Goal: Information Seeking & Learning: Learn about a topic

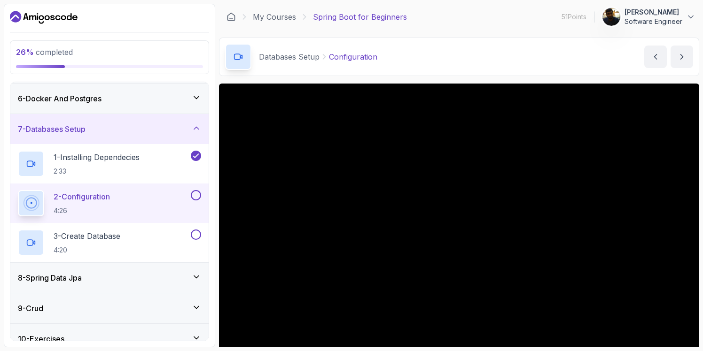
scroll to position [166, 0]
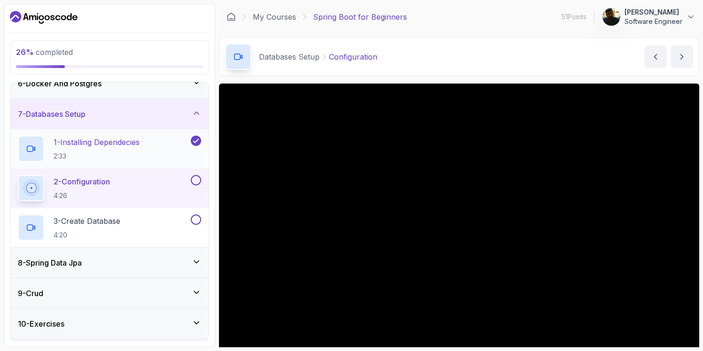
click at [197, 143] on icon at bounding box center [196, 140] width 8 height 9
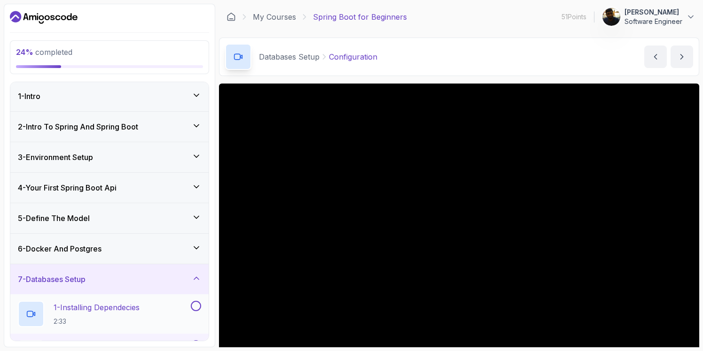
scroll to position [0, 0]
click at [131, 160] on div "3 - Environment Setup" at bounding box center [109, 158] width 183 height 11
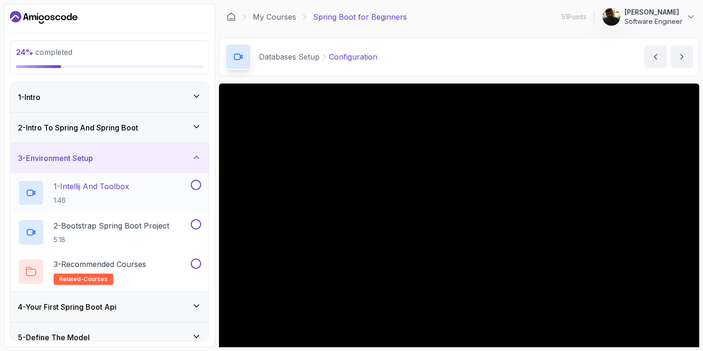
click at [129, 194] on h2 "1 - Intellij And Toolbox 1:46" at bounding box center [92, 193] width 76 height 24
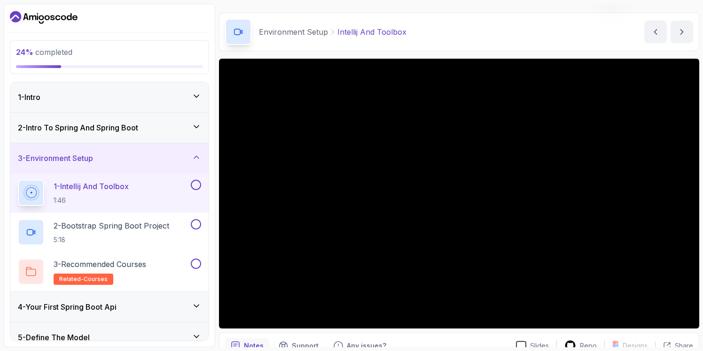
scroll to position [24, 0]
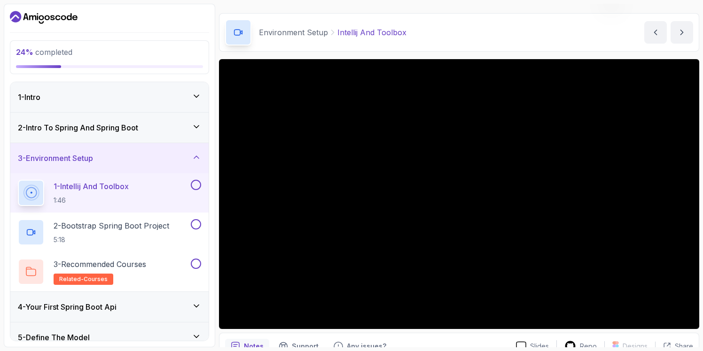
click at [197, 183] on button at bounding box center [196, 185] width 10 height 10
click at [126, 237] on p "5:18" at bounding box center [112, 239] width 116 height 9
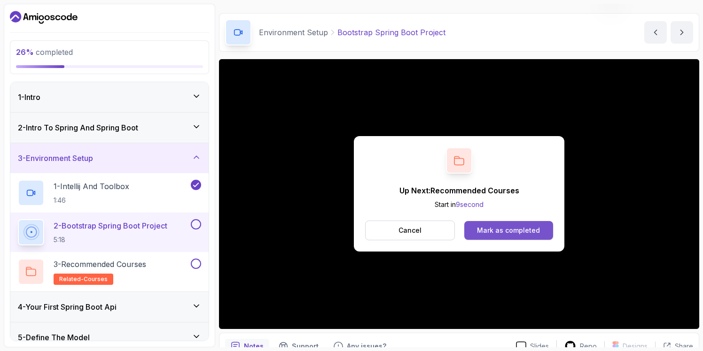
click at [501, 230] on div "Mark as completed" at bounding box center [508, 230] width 63 height 9
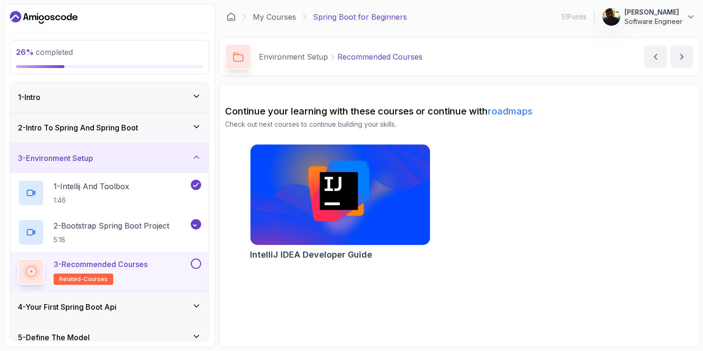
click at [158, 278] on div "3 - Recommended Courses related-courses" at bounding box center [103, 272] width 171 height 26
click at [195, 264] on button at bounding box center [196, 264] width 10 height 10
click at [190, 156] on div "3 - Environment Setup" at bounding box center [109, 158] width 183 height 11
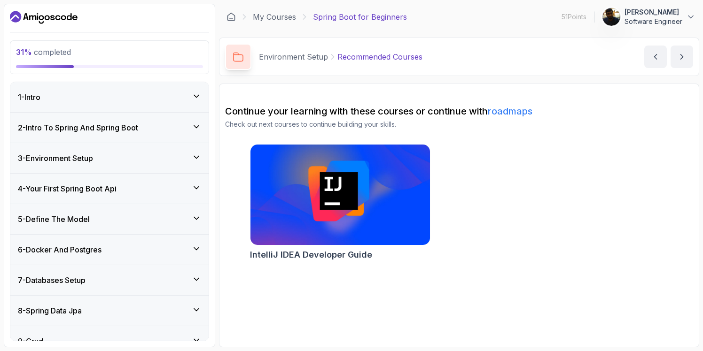
click at [180, 197] on div "4 - Your First Spring Boot Api" at bounding box center [109, 189] width 198 height 30
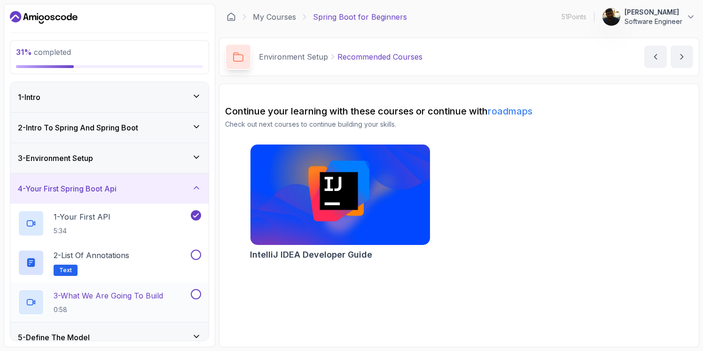
click at [198, 294] on button at bounding box center [196, 294] width 10 height 10
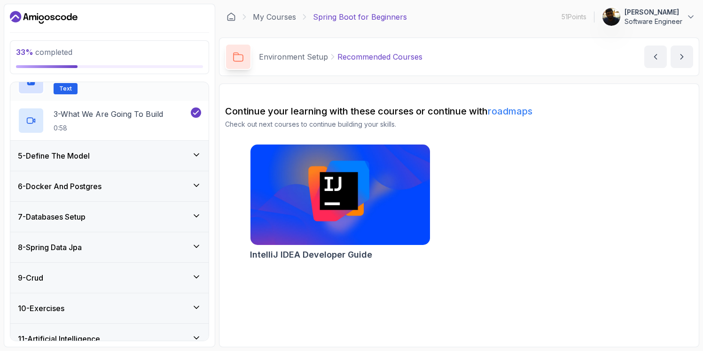
scroll to position [225, 0]
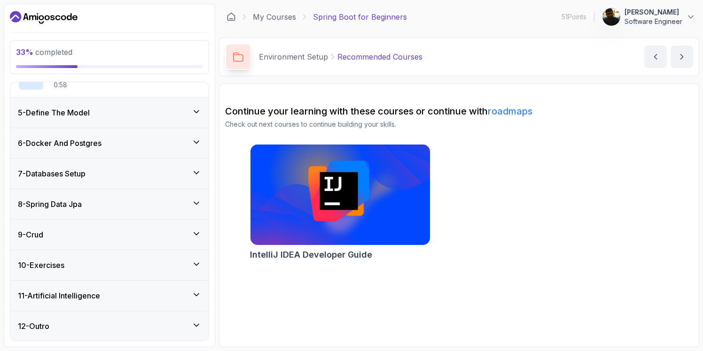
click at [159, 112] on div "5 - Define The Model" at bounding box center [109, 112] width 183 height 11
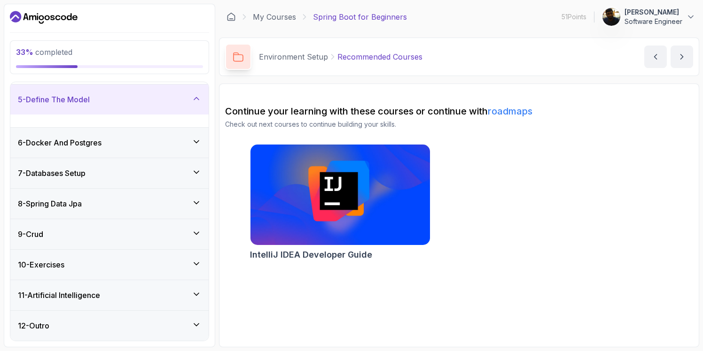
scroll to position [107, 0]
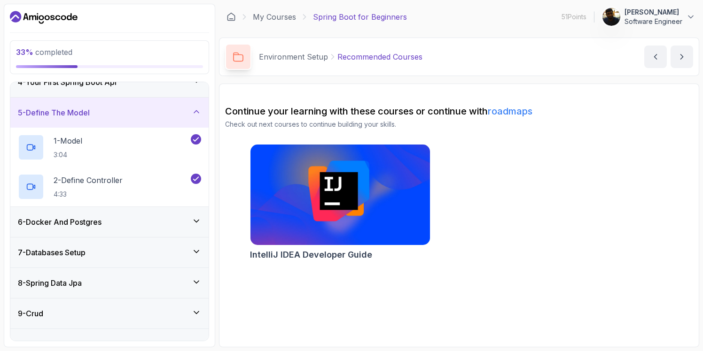
click at [159, 112] on div "5 - Define The Model" at bounding box center [109, 112] width 183 height 11
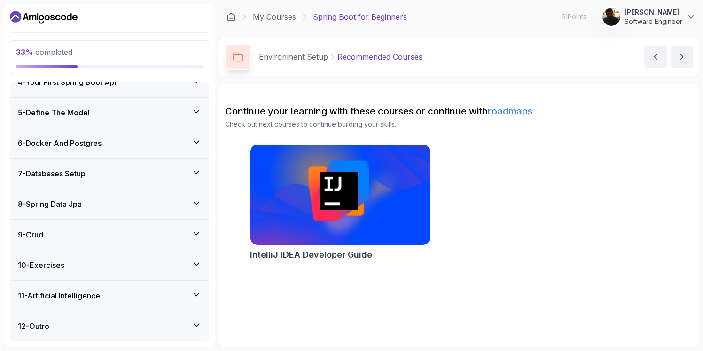
click at [154, 134] on div "6 - Docker And Postgres" at bounding box center [109, 143] width 198 height 30
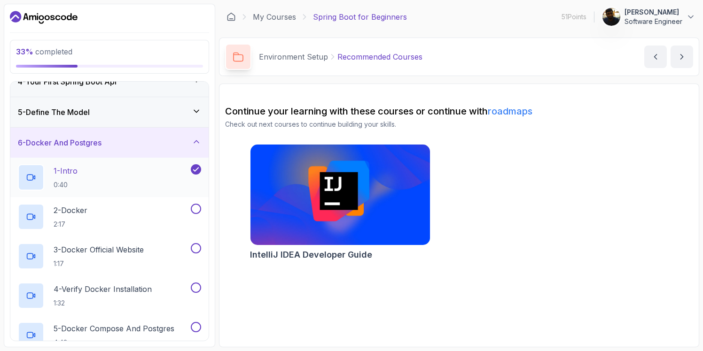
click at [121, 183] on div "1 - Intro 0:40" at bounding box center [103, 177] width 171 height 26
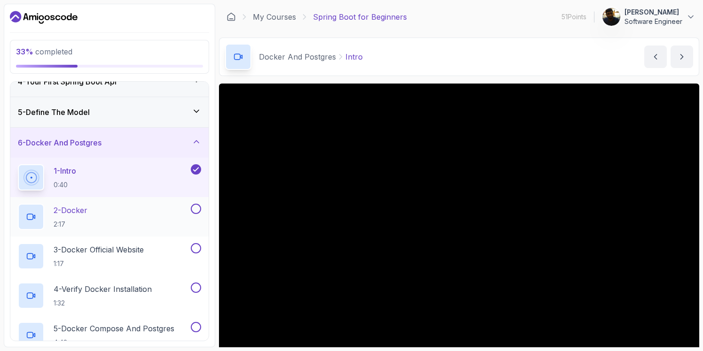
click at [105, 217] on div "2 - Docker 2:17" at bounding box center [103, 217] width 171 height 26
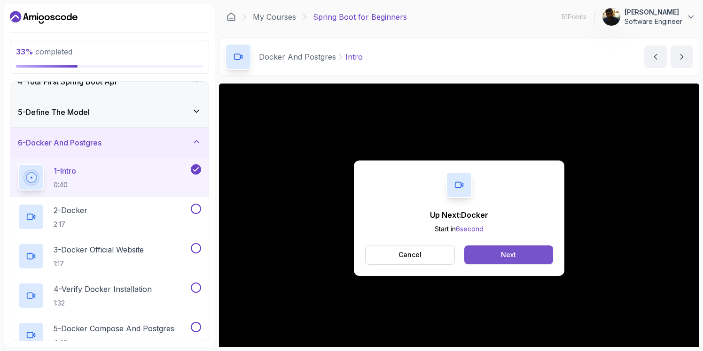
click at [497, 259] on button "Next" at bounding box center [508, 255] width 89 height 19
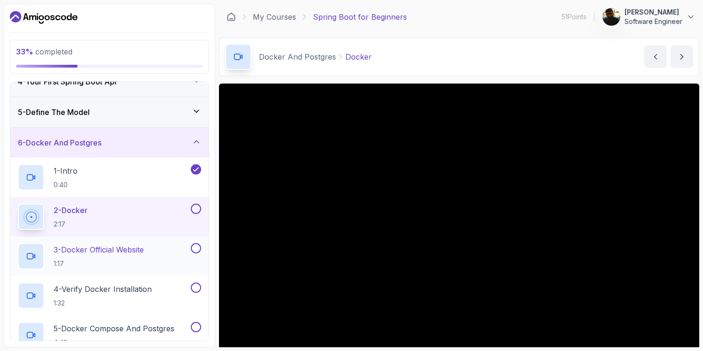
click at [122, 261] on p "1:17" at bounding box center [99, 263] width 90 height 9
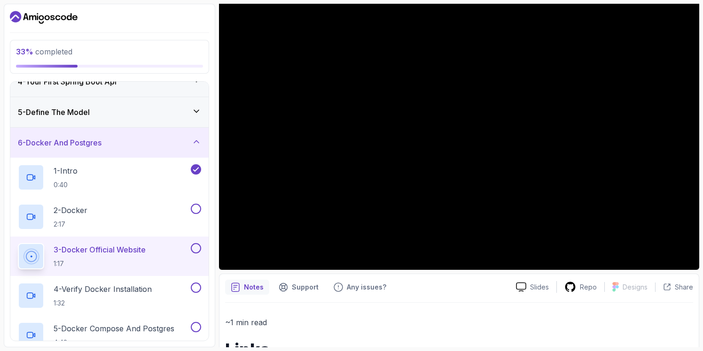
scroll to position [67, 0]
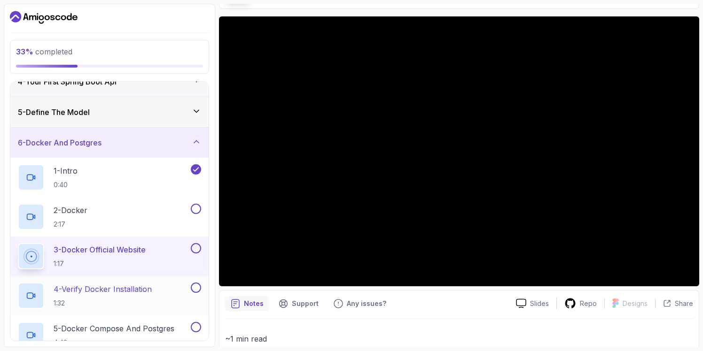
click at [111, 298] on h2 "4 - Verify Docker Installation 1:32" at bounding box center [103, 296] width 98 height 24
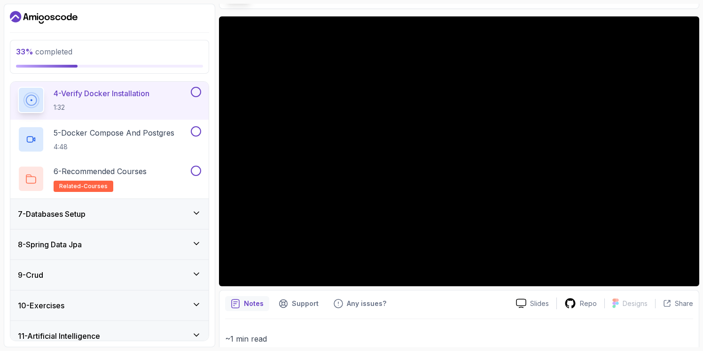
scroll to position [294, 0]
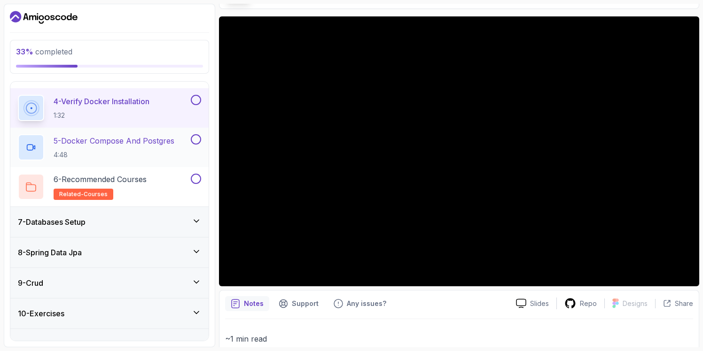
click at [122, 154] on p "4:48" at bounding box center [114, 154] width 121 height 9
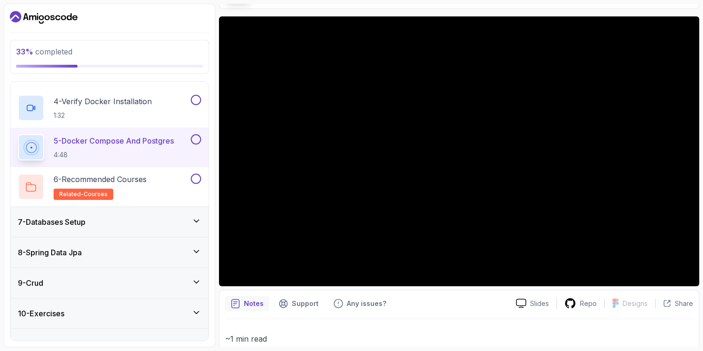
click at [134, 229] on div "7 - Databases Setup" at bounding box center [109, 222] width 198 height 30
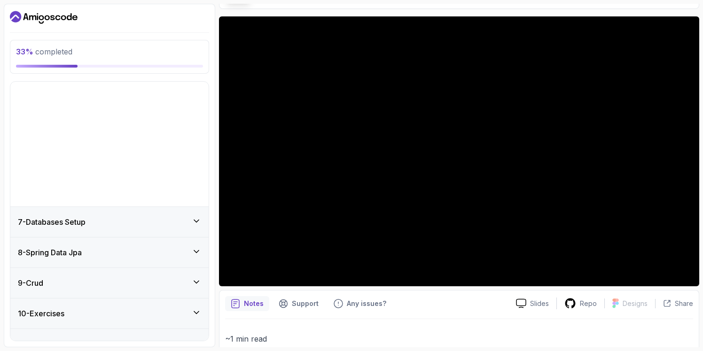
scroll to position [107, 0]
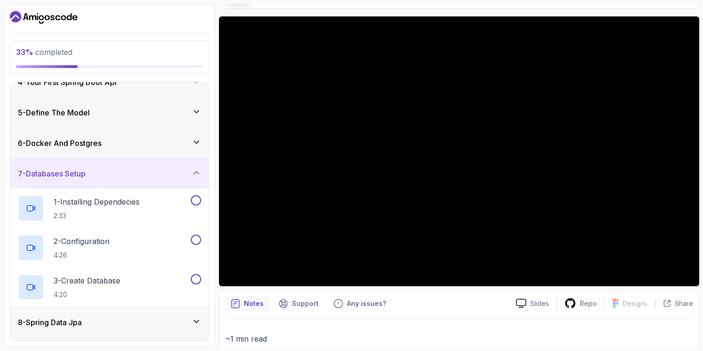
click at [145, 160] on div "7 - Databases Setup" at bounding box center [109, 174] width 198 height 30
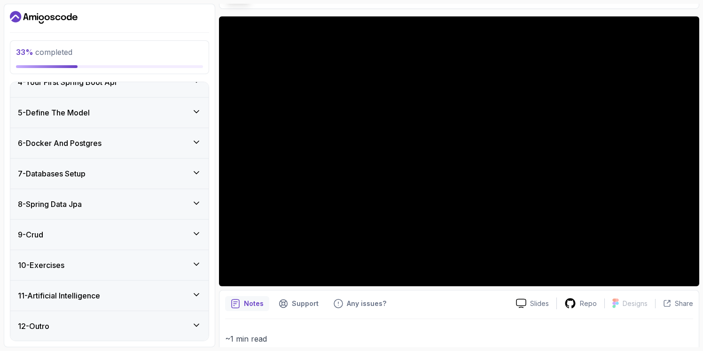
click at [145, 160] on div "7 - Databases Setup" at bounding box center [109, 174] width 198 height 30
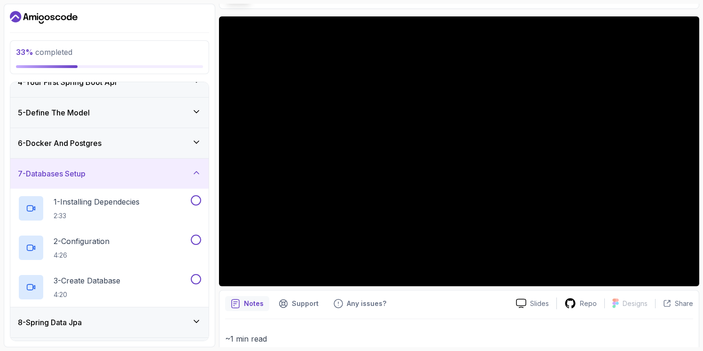
click at [152, 141] on div "6 - Docker And Postgres" at bounding box center [109, 143] width 183 height 11
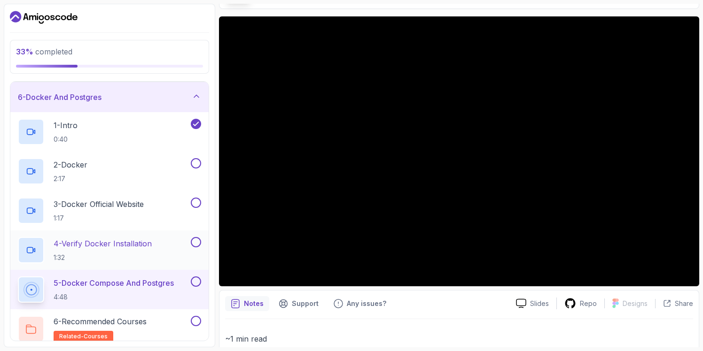
scroll to position [189, 0]
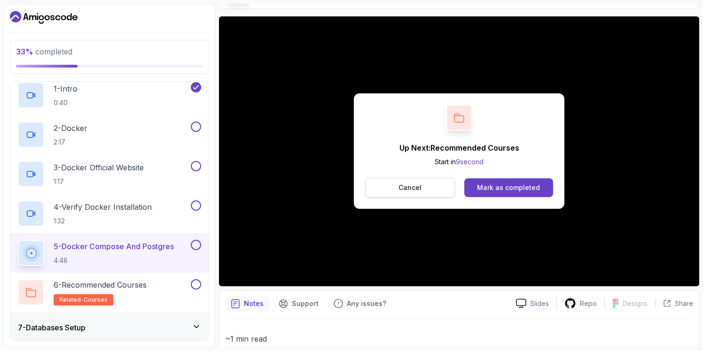
click at [415, 188] on p "Cancel" at bounding box center [409, 187] width 23 height 9
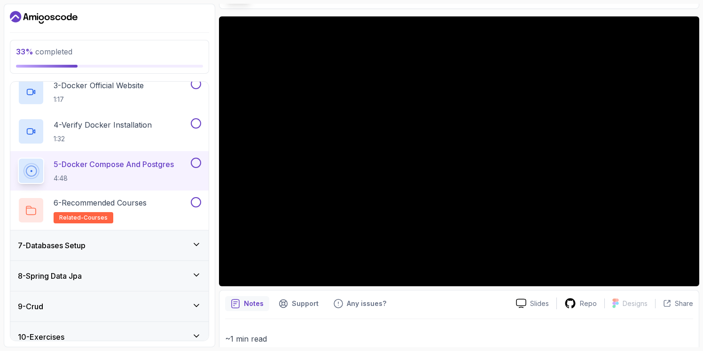
scroll to position [323, 0]
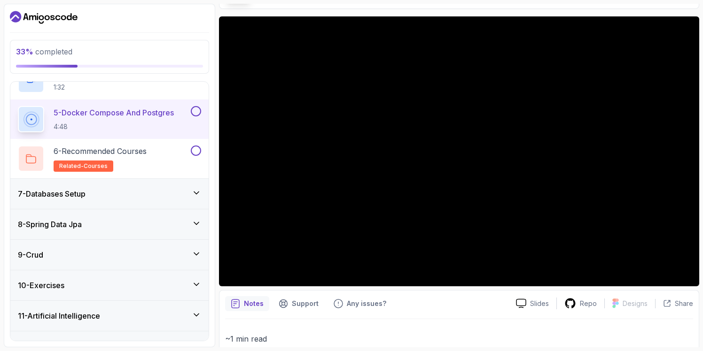
click at [129, 199] on div "7 - Databases Setup" at bounding box center [109, 193] width 183 height 11
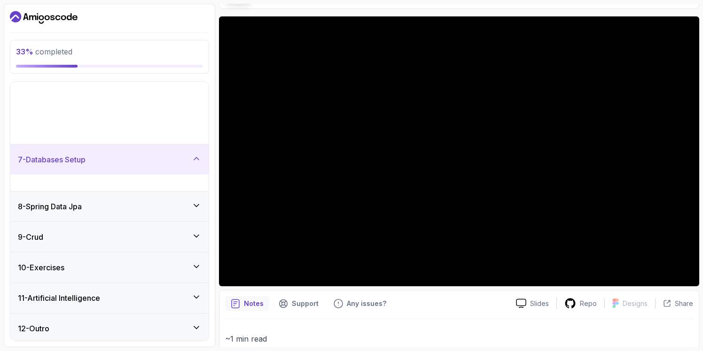
scroll to position [107, 0]
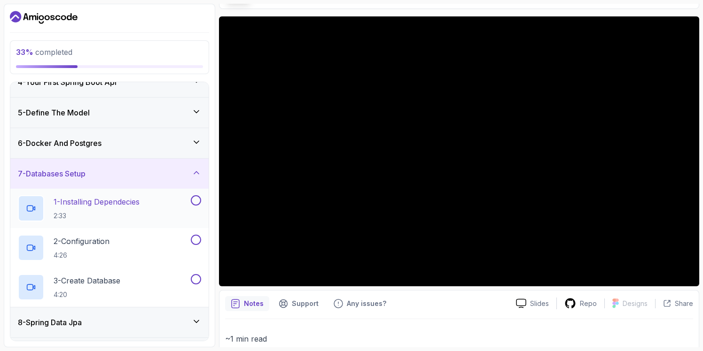
click at [118, 217] on p "2:33" at bounding box center [97, 215] width 86 height 9
